Goal: Information Seeking & Learning: Learn about a topic

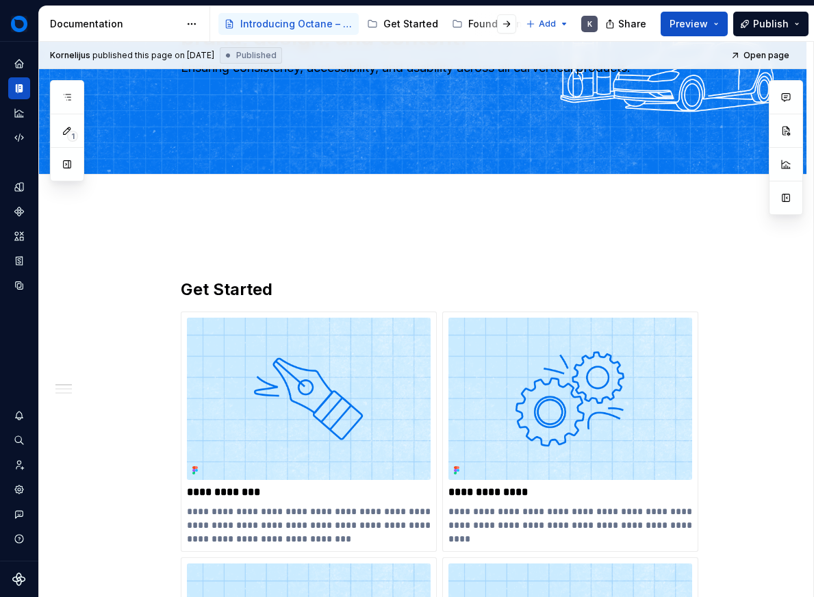
scroll to position [183, 0]
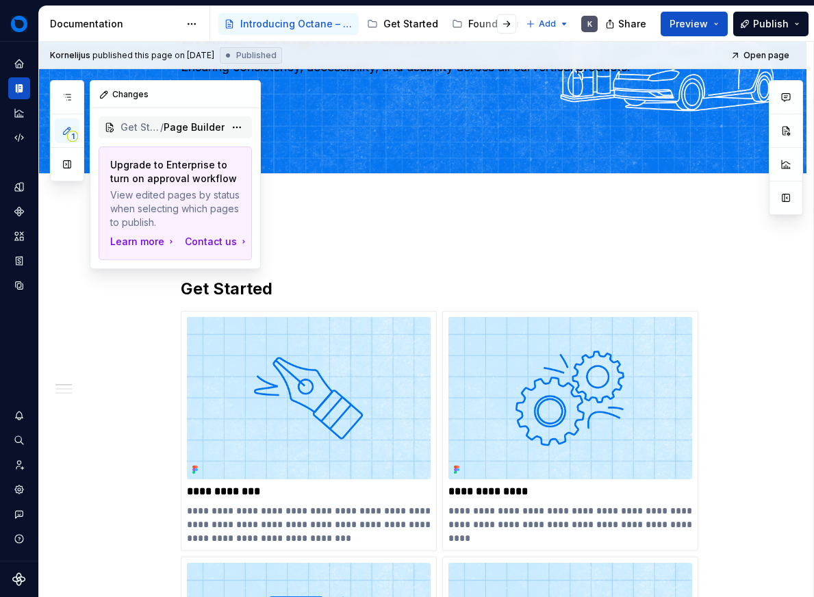
click at [179, 123] on span "Page Builder" at bounding box center [194, 127] width 61 height 14
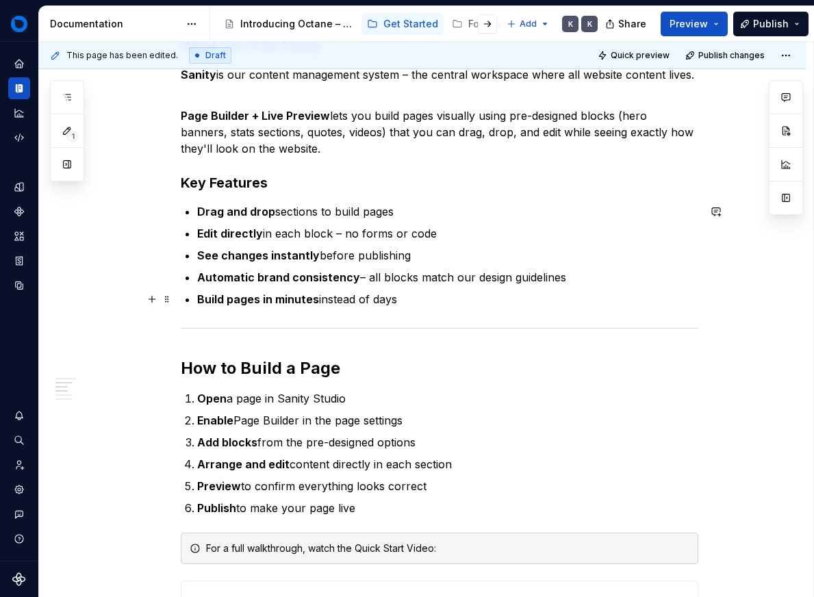
scroll to position [175, 0]
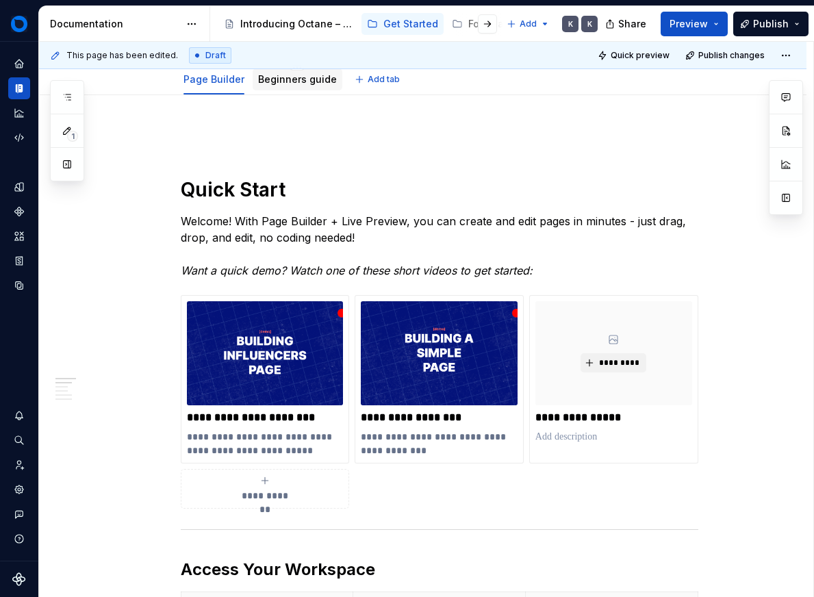
click at [277, 81] on link "Beginners guide" at bounding box center [297, 79] width 79 height 12
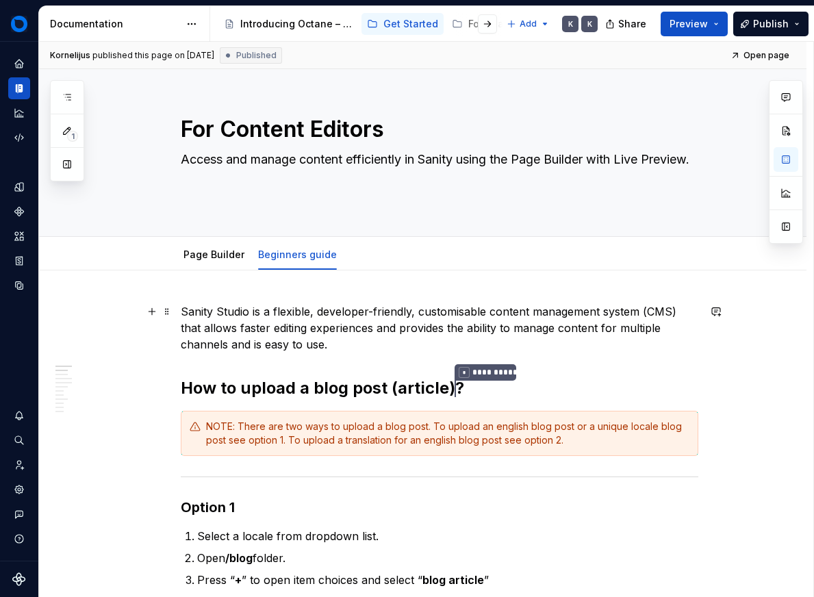
click at [337, 342] on p "Sanity Studio is a flexible, developer-friendly, customisable content managemen…" at bounding box center [439, 327] width 517 height 49
click at [236, 253] on link "Page Builder" at bounding box center [213, 254] width 61 height 12
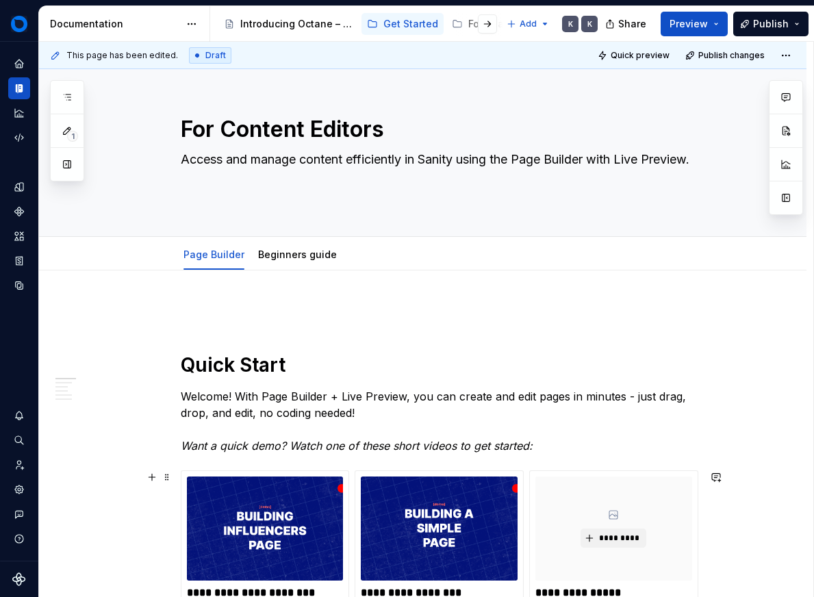
type textarea "*"
